Goal: Check status: Check status

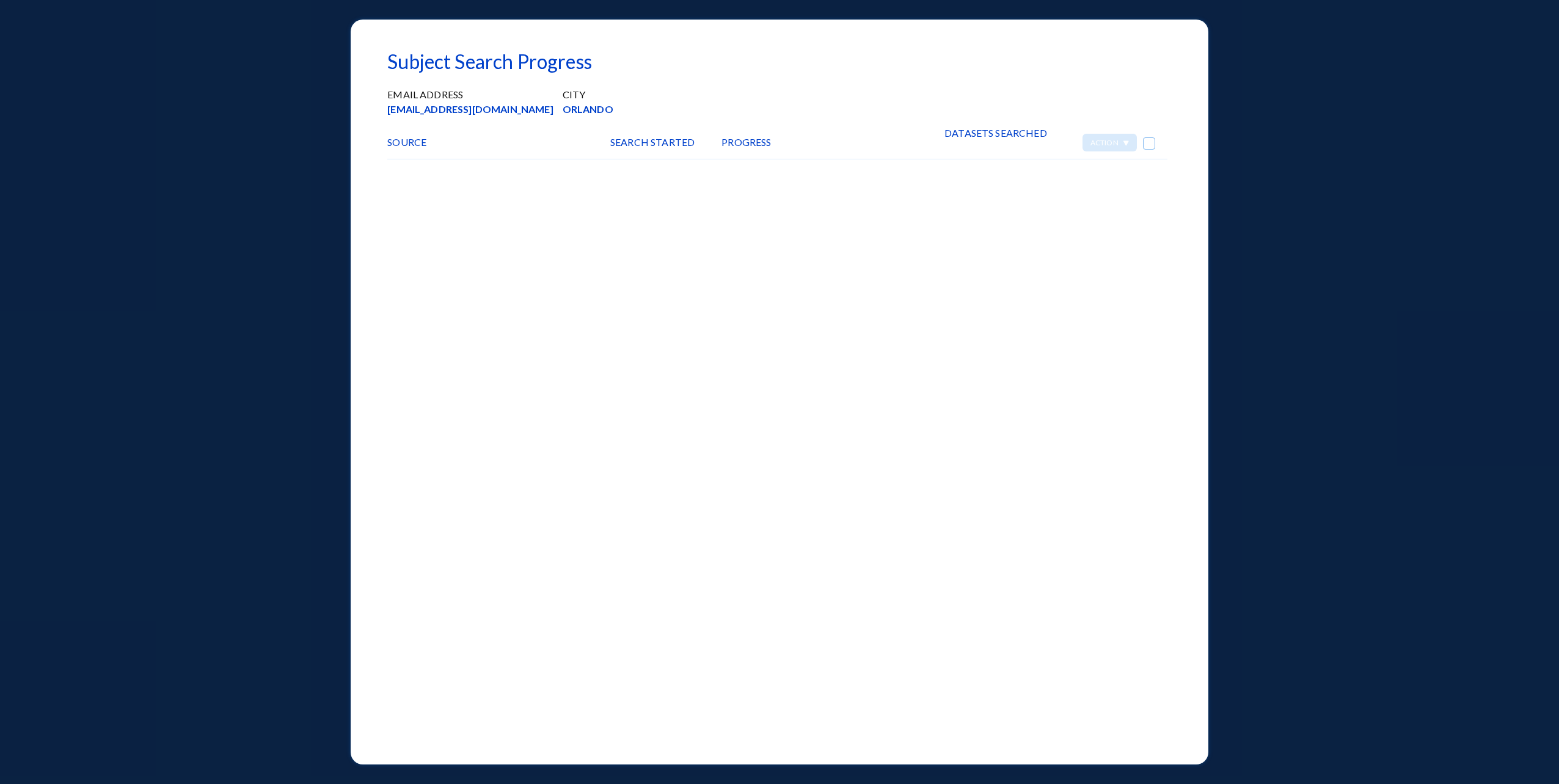
click at [1268, 192] on div at bounding box center [779, 392] width 1559 height 784
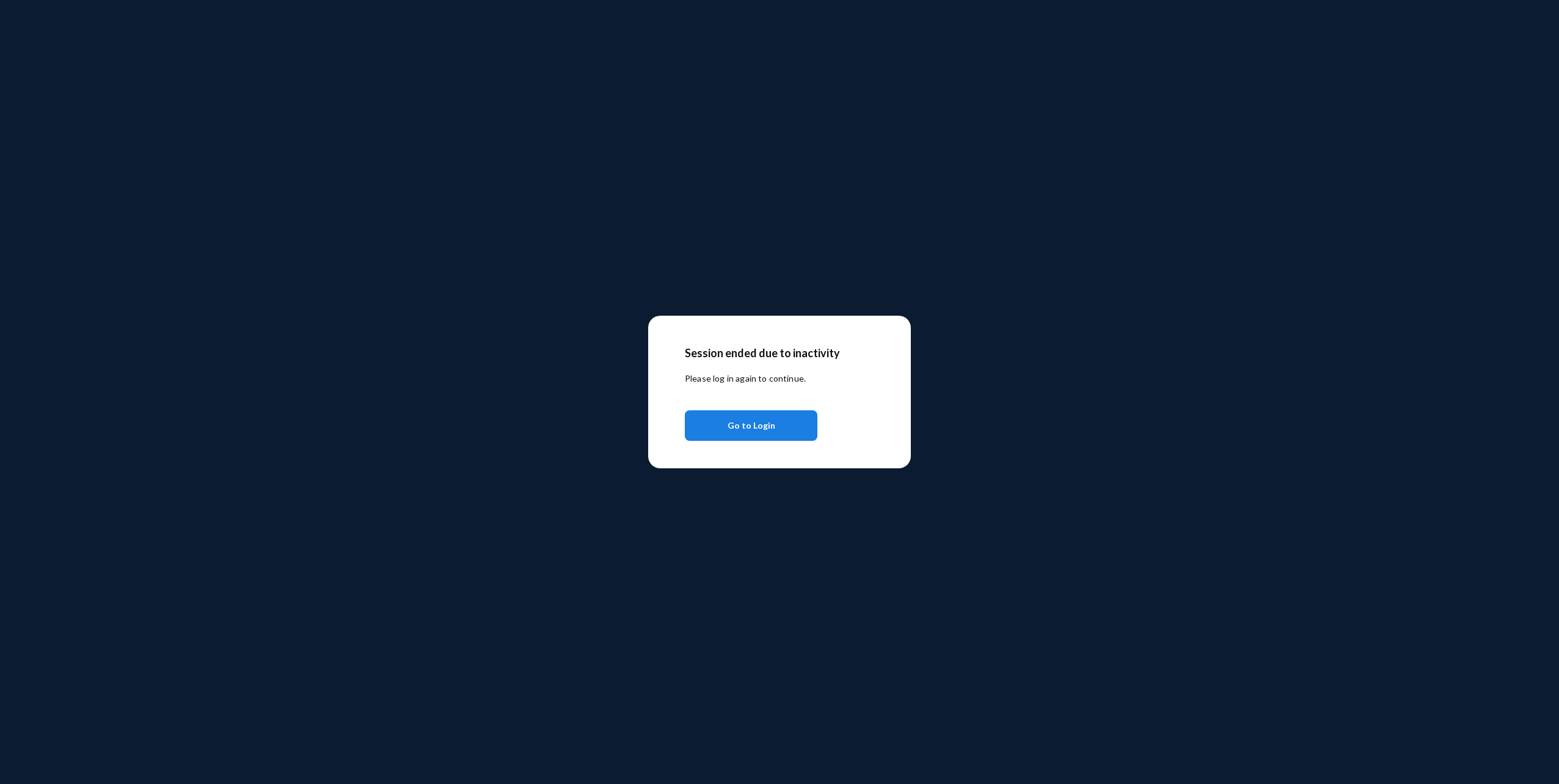
click at [739, 418] on span "Go to Login" at bounding box center [751, 426] width 48 height 22
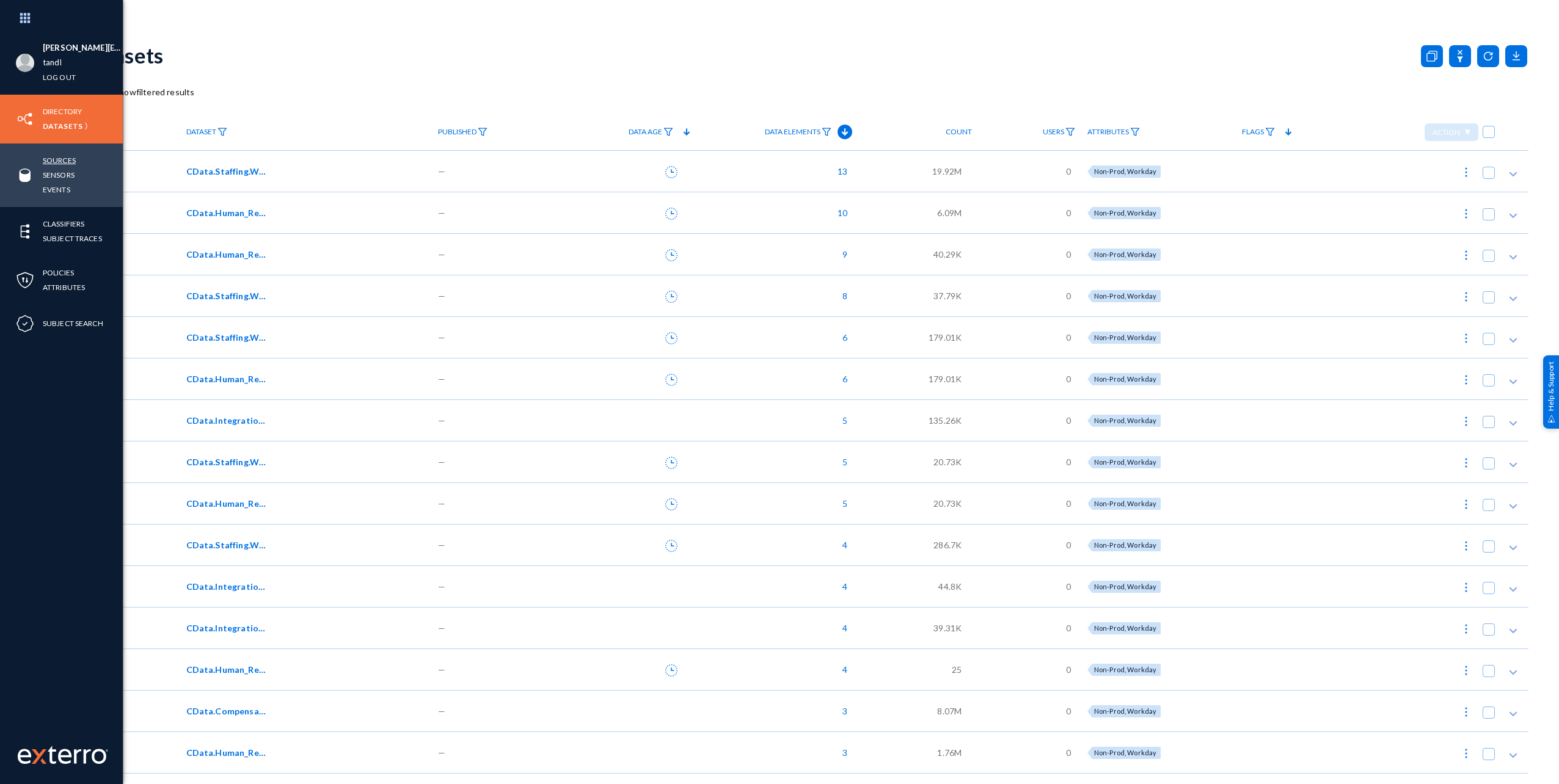
click at [54, 155] on link "Sources" at bounding box center [59, 160] width 33 height 14
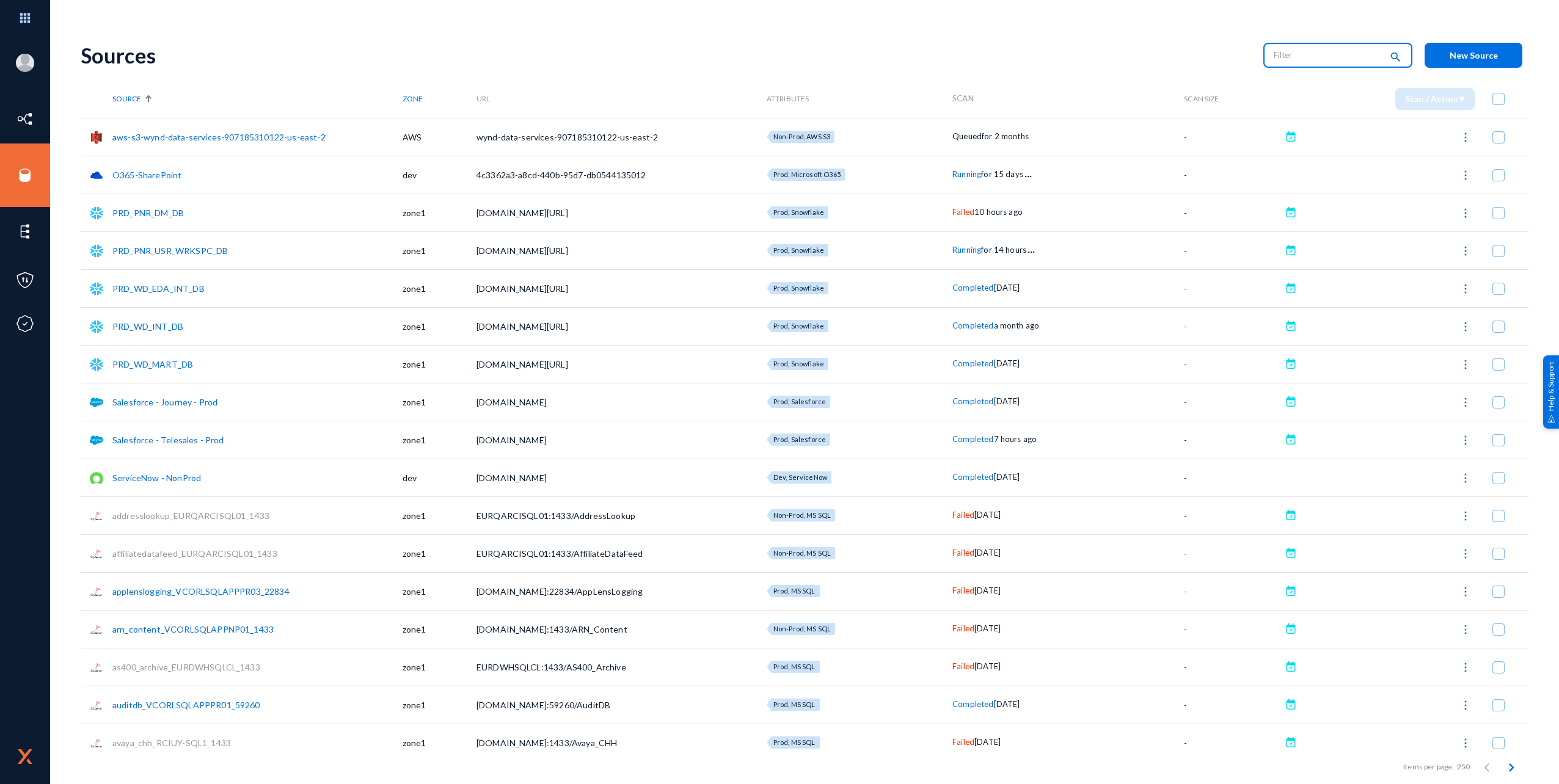
click at [1276, 51] on input "text" at bounding box center [1326, 55] width 107 height 18
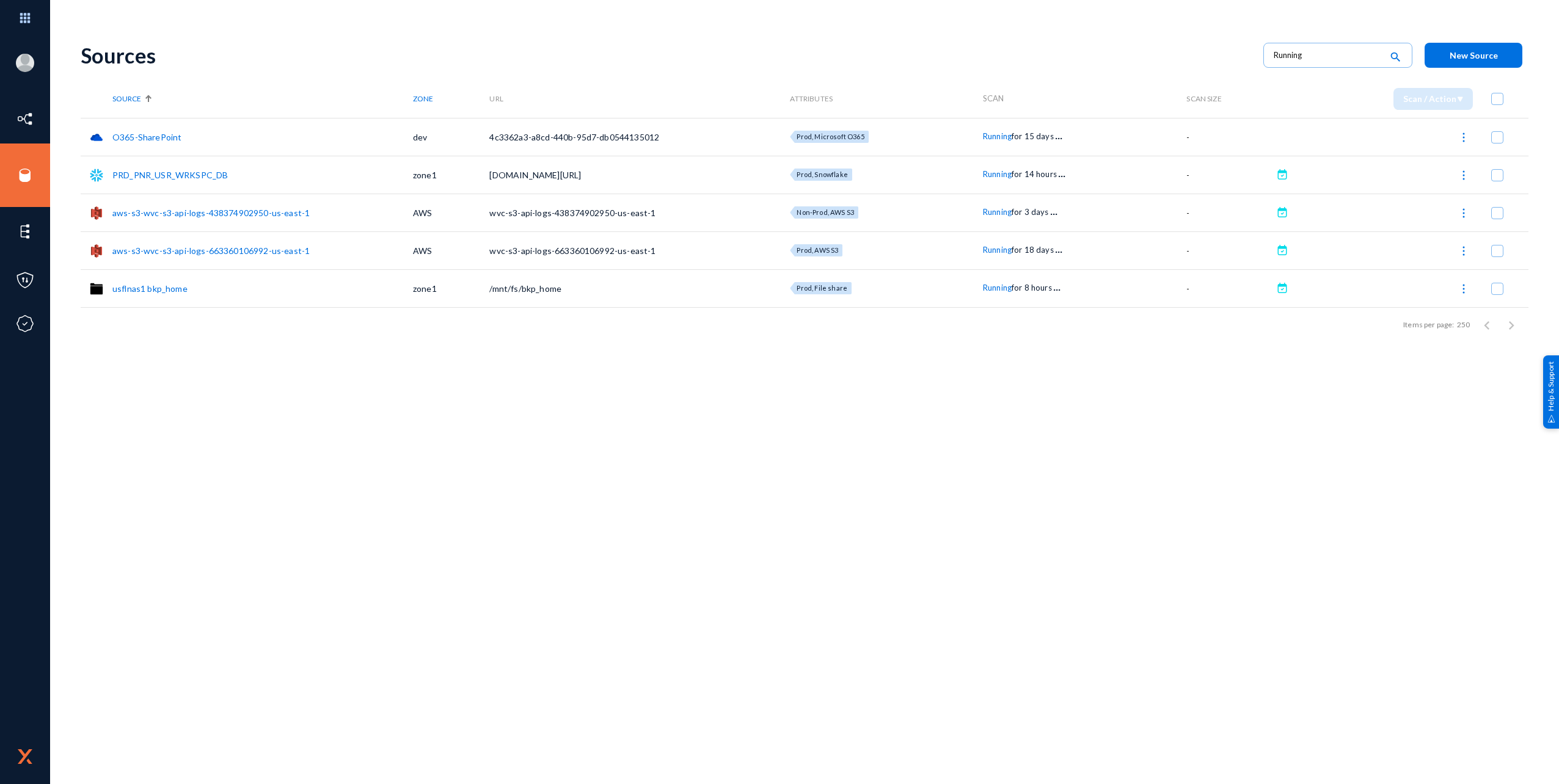
click at [1041, 429] on div "Sources Running search New Source Source Zone URL Attributes Scan Scan Size Sca…" at bounding box center [804, 408] width 1447 height 754
click at [1274, 62] on input "Running" at bounding box center [1326, 55] width 107 height 18
type input "failed"
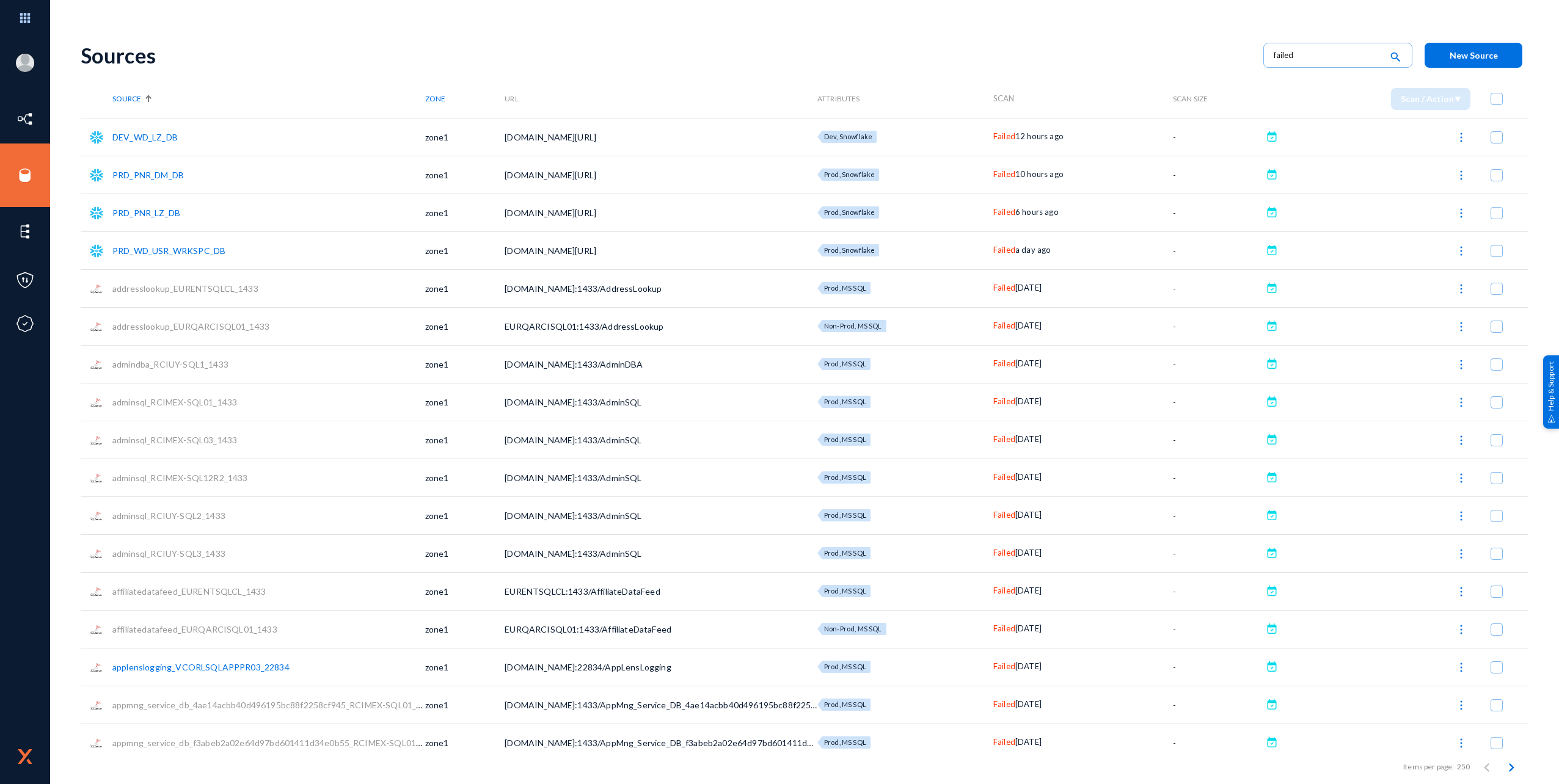
click at [995, 175] on span "Failed" at bounding box center [1004, 174] width 22 height 10
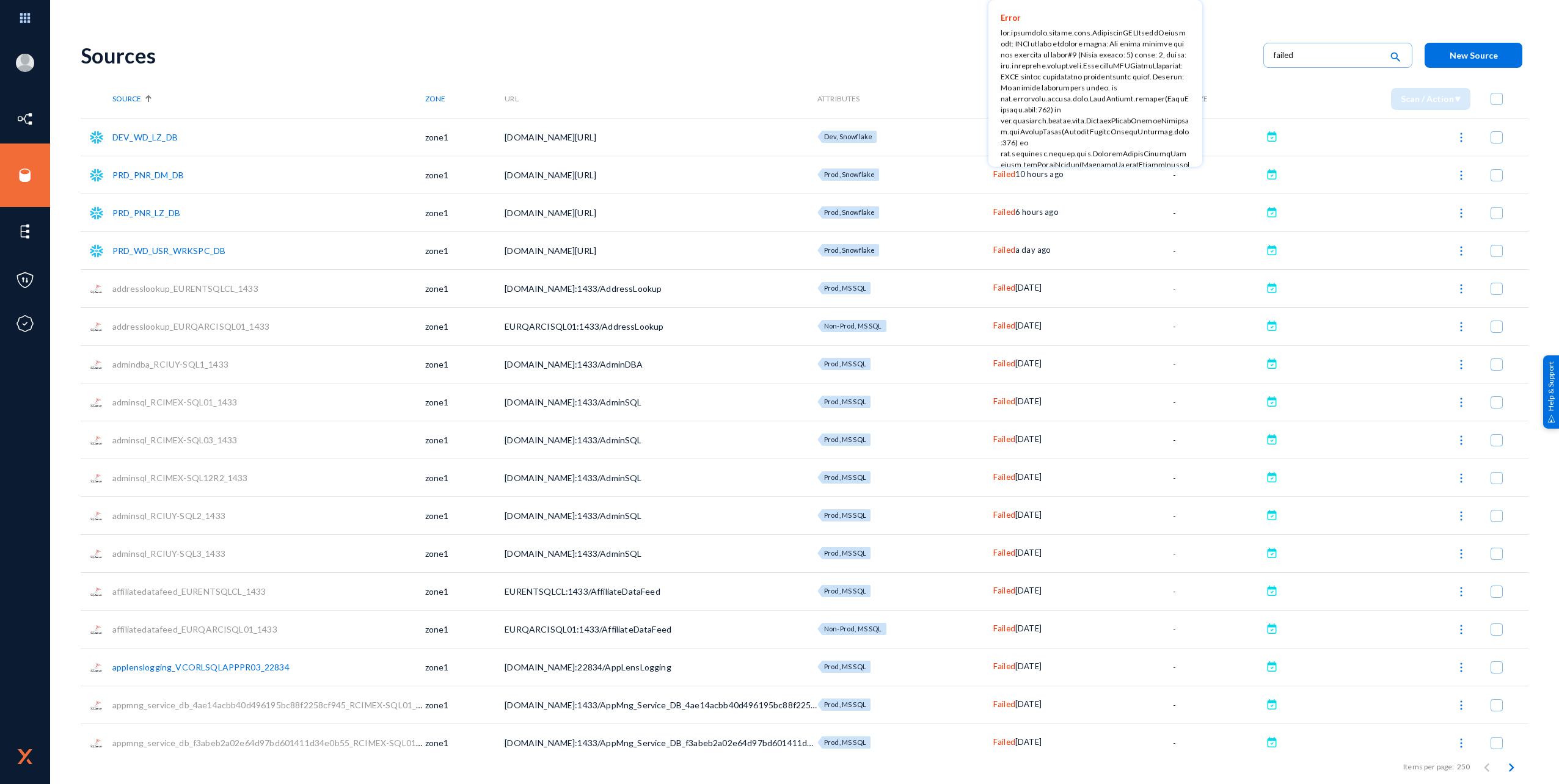
click at [949, 51] on div at bounding box center [779, 392] width 1559 height 784
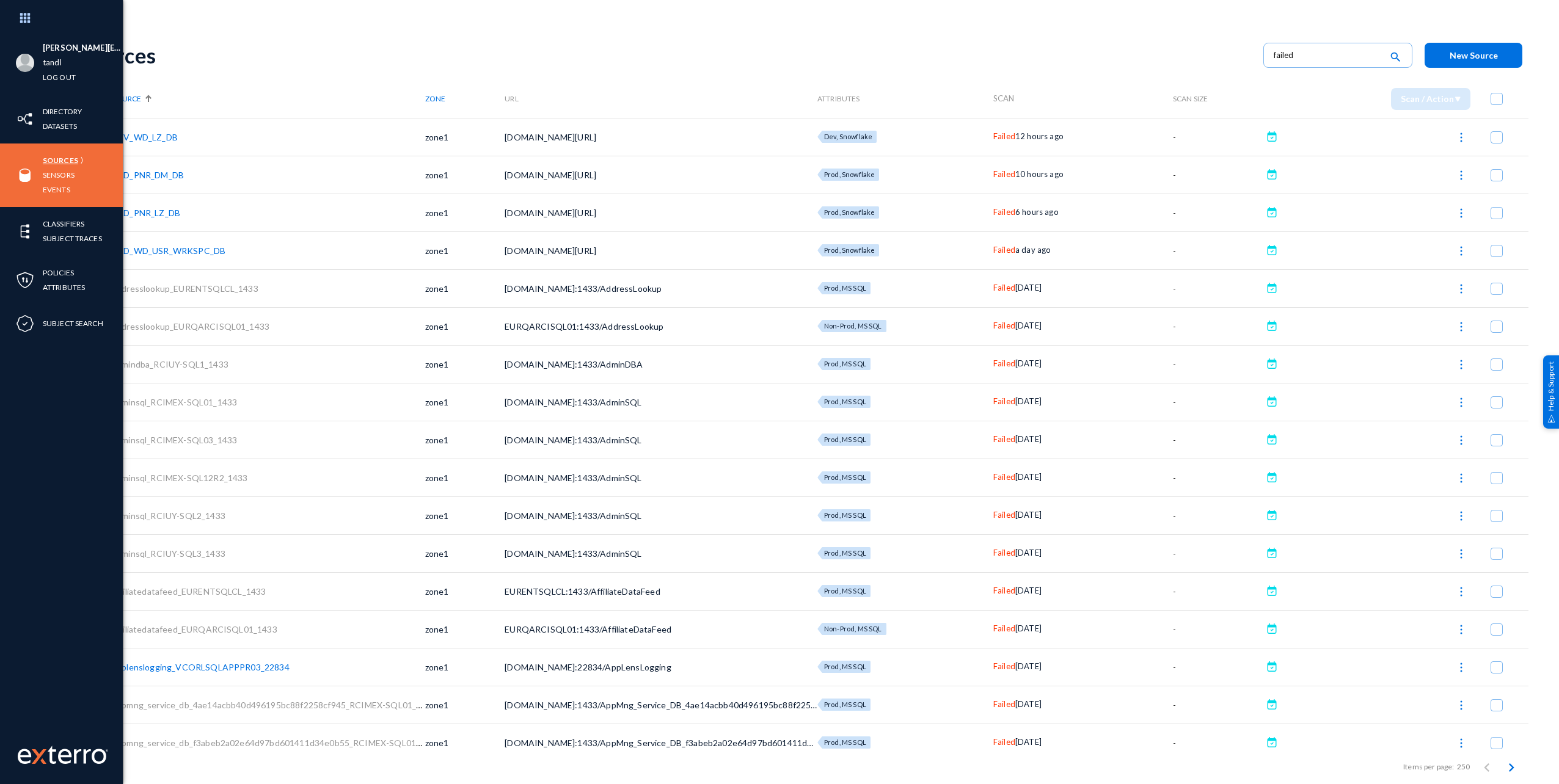
drag, startPoint x: 54, startPoint y: 173, endPoint x: 68, endPoint y: 164, distance: 17.0
click at [54, 173] on link "Sensors" at bounding box center [59, 175] width 32 height 14
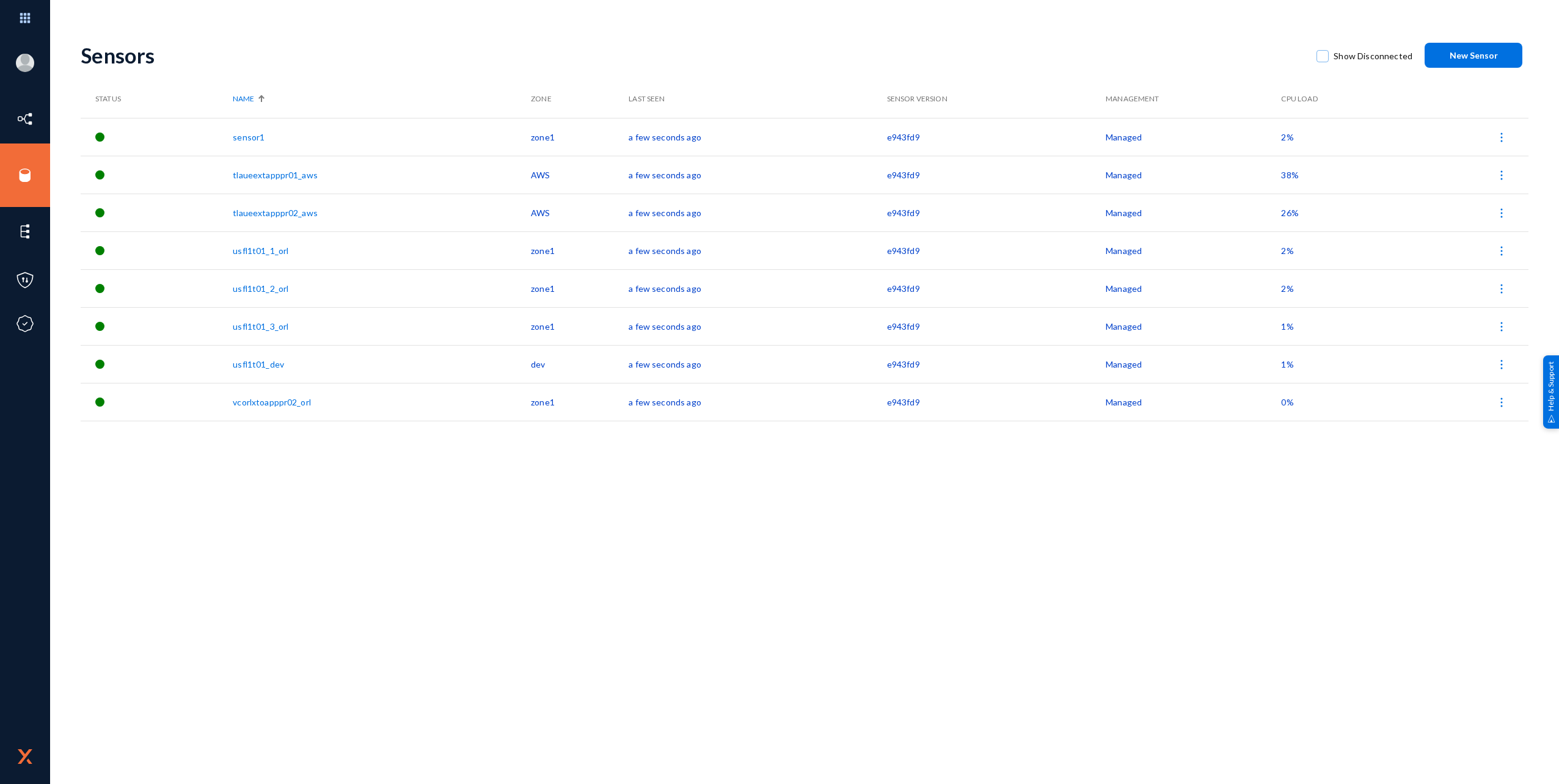
click at [473, 534] on div "Sensors Show Disconnected New Sensor Status Name Zone Last Seen Sensor Version …" at bounding box center [804, 408] width 1447 height 754
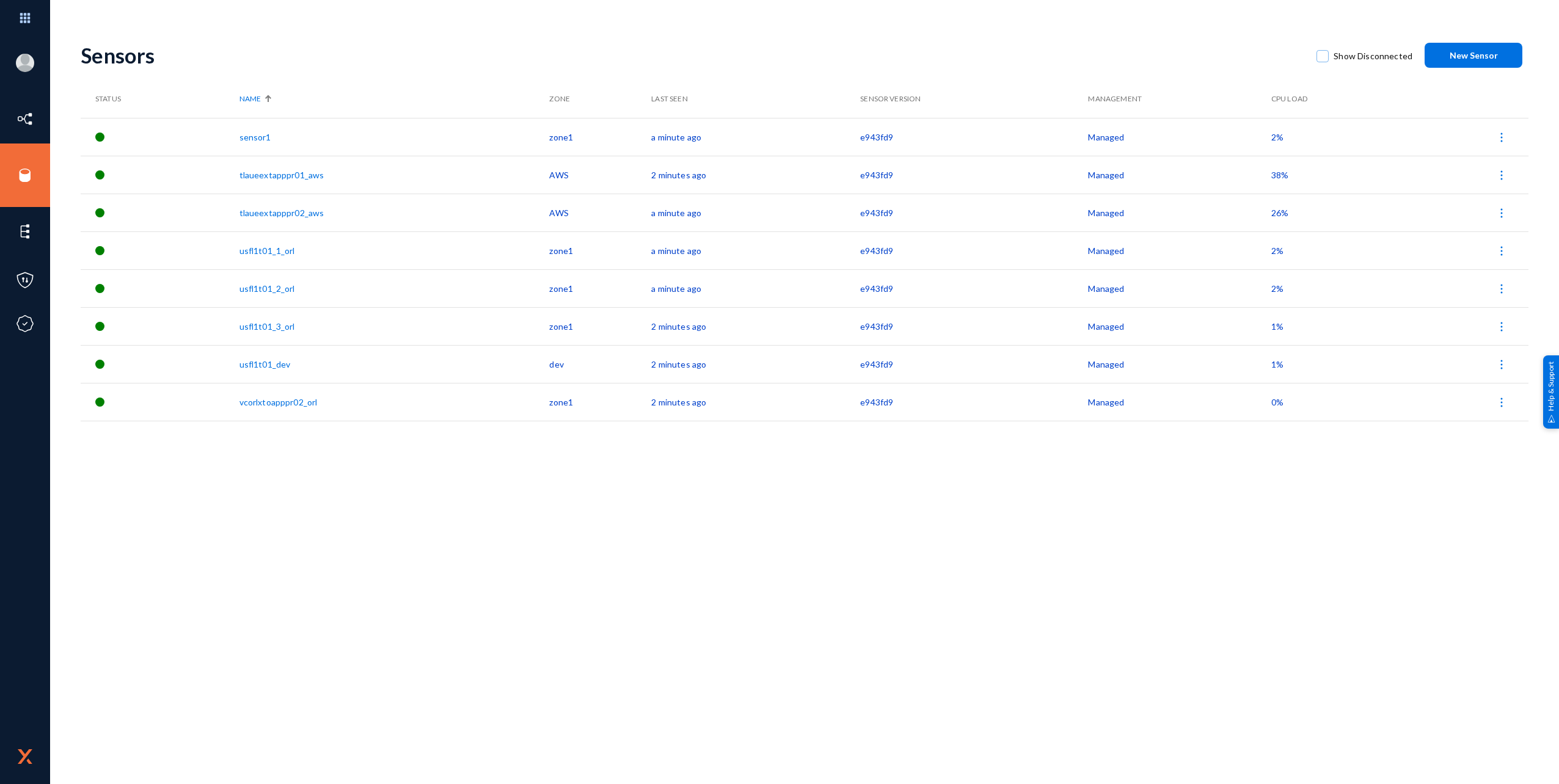
click at [589, 603] on div "Sensors Show Disconnected New Sensor Status Name Zone Last Seen Sensor Version …" at bounding box center [804, 408] width 1447 height 754
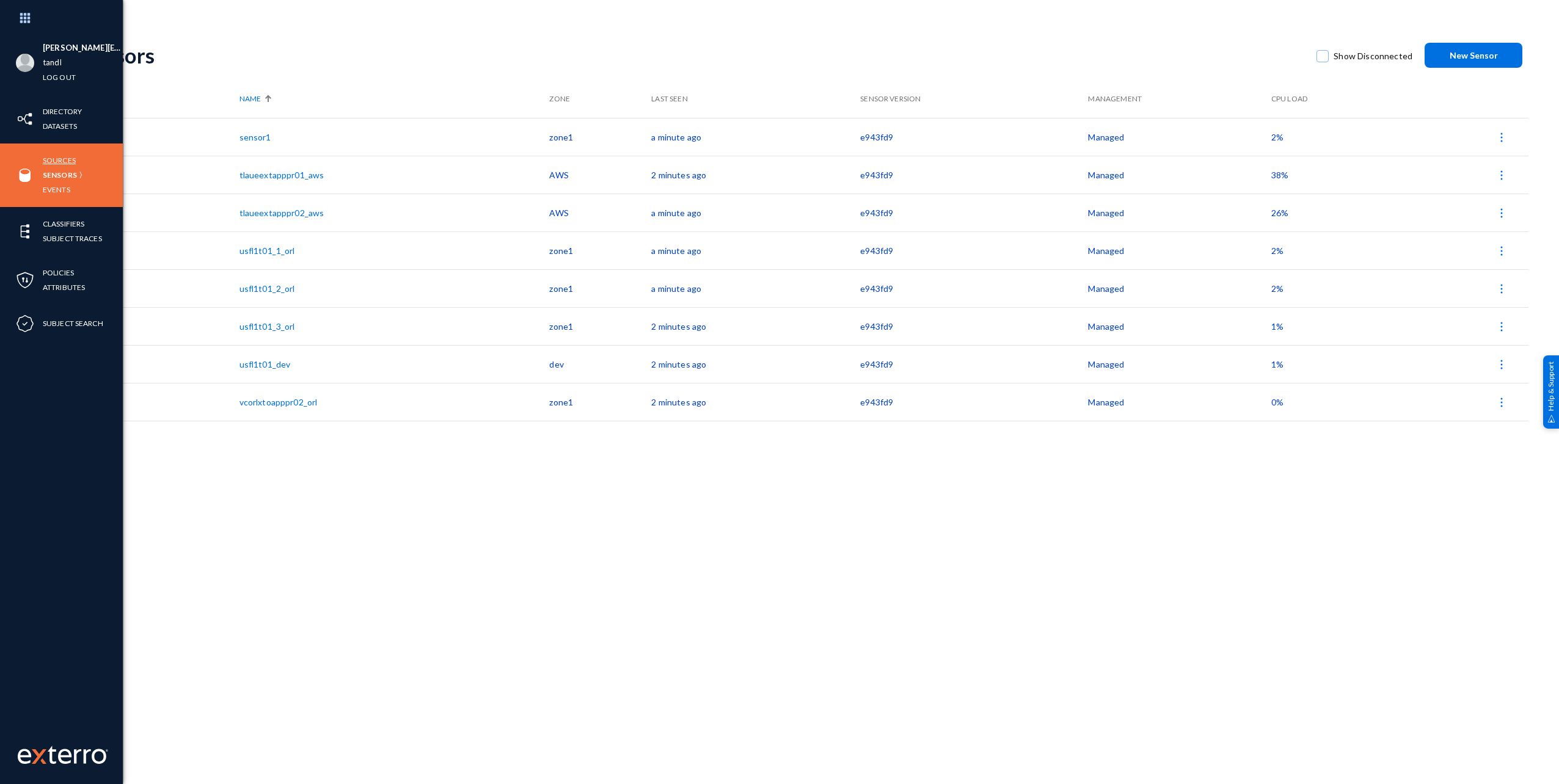
click at [64, 161] on link "Sources" at bounding box center [59, 160] width 33 height 14
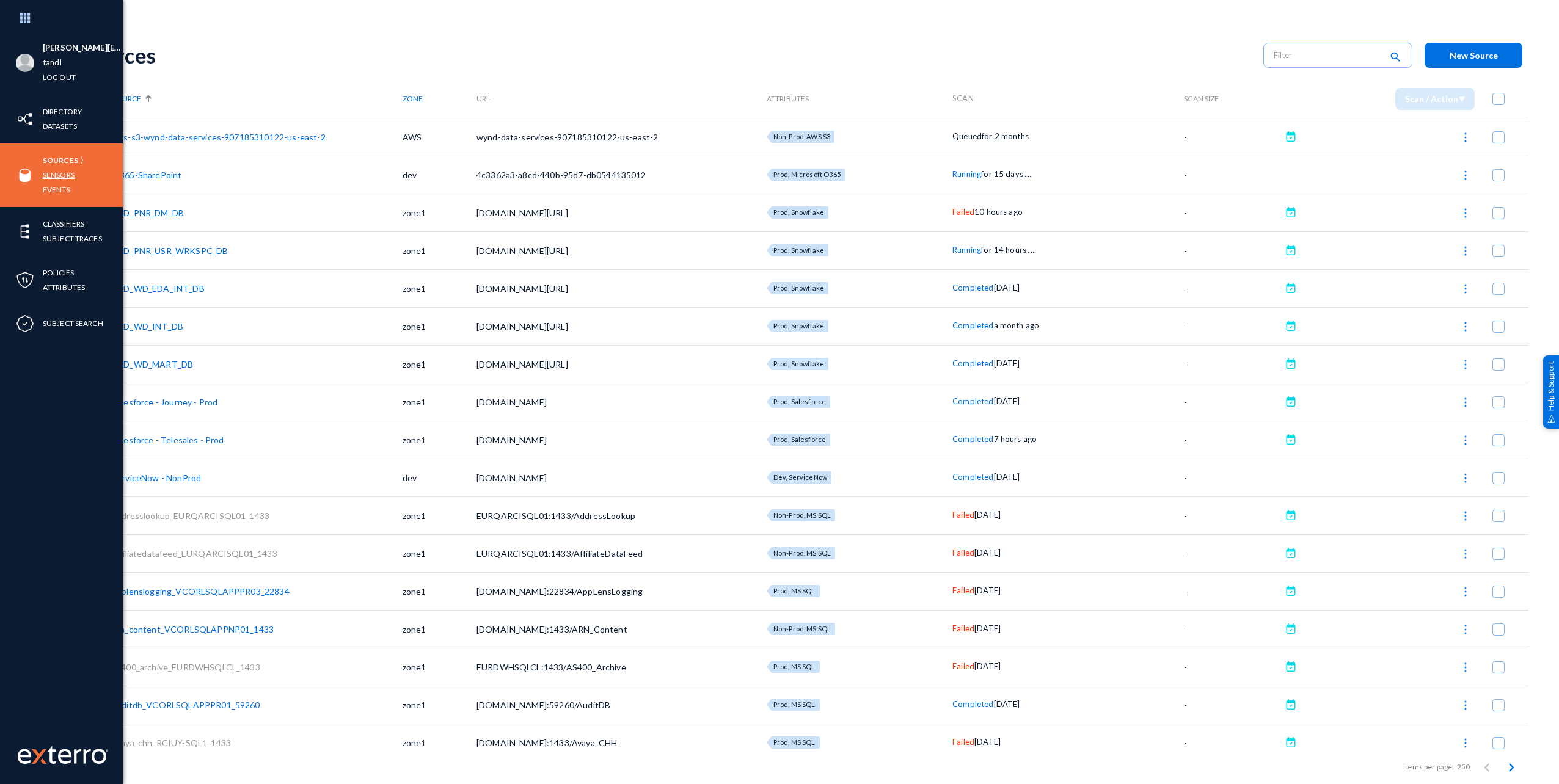
click at [56, 173] on link "Sensors" at bounding box center [59, 175] width 32 height 14
